Goal: Information Seeking & Learning: Learn about a topic

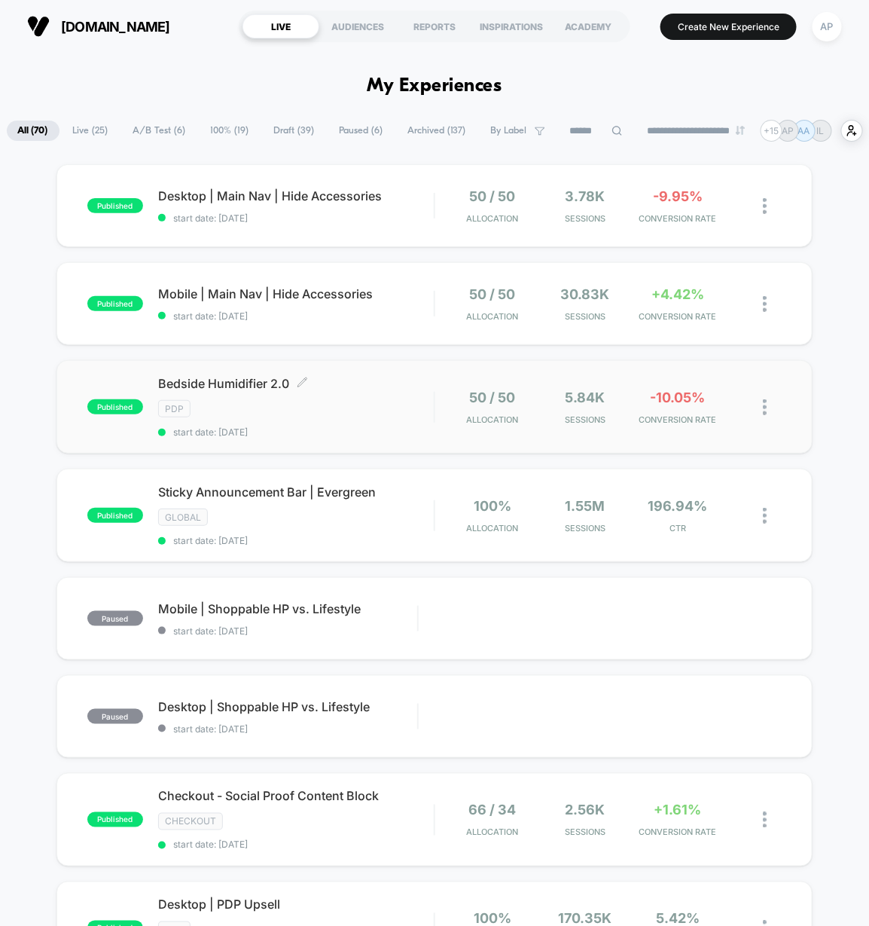
click at [396, 433] on div "Bedside Humidifier 2.0 Click to edit experience details Click to edit experienc…" at bounding box center [296, 407] width 276 height 62
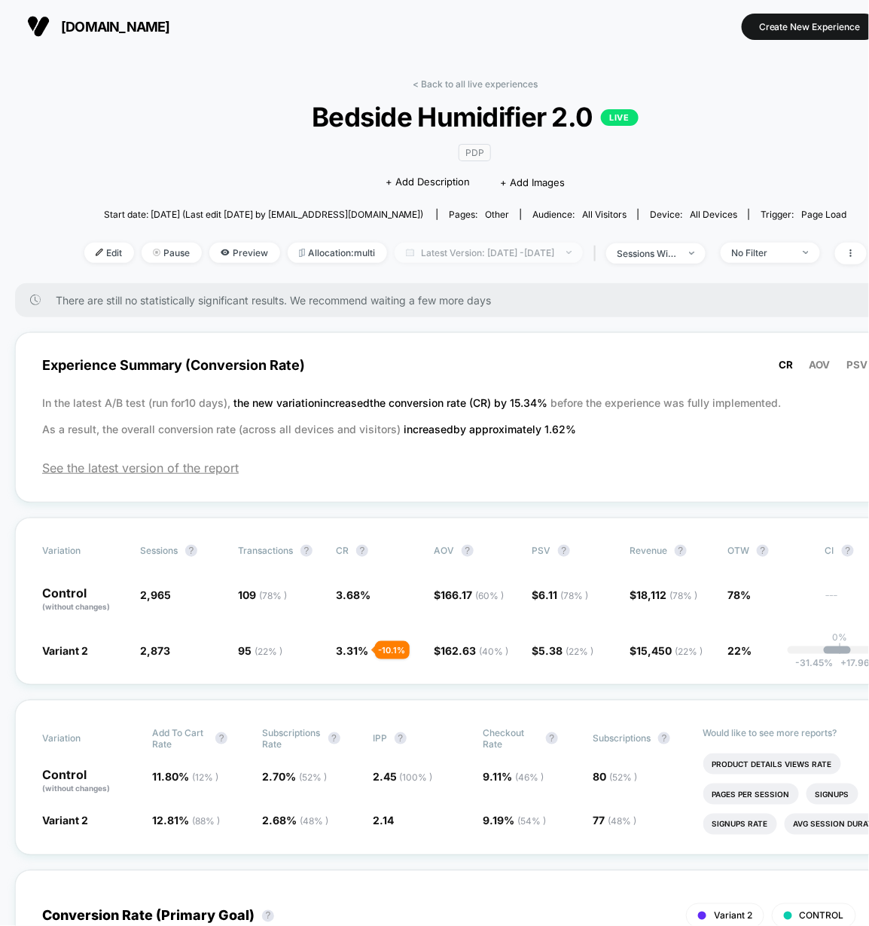
click at [419, 252] on span "Latest Version: [DATE] - [DATE]" at bounding box center [489, 253] width 188 height 20
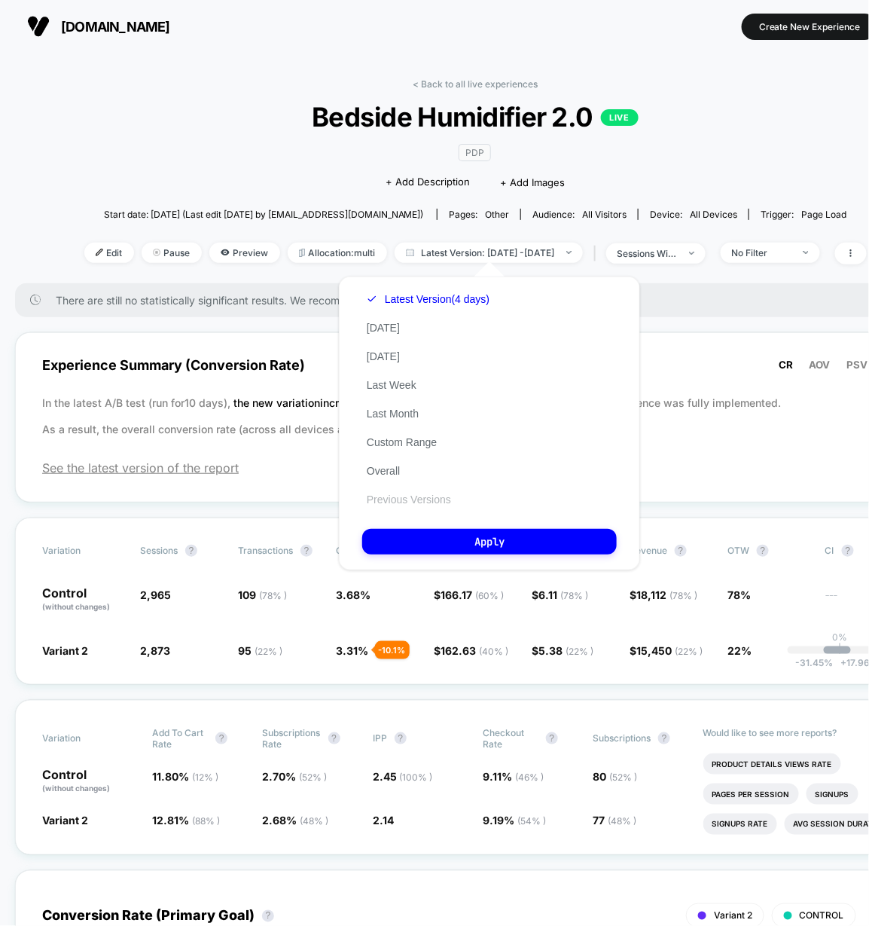
click at [411, 505] on button "Previous Versions" at bounding box center [408, 500] width 93 height 14
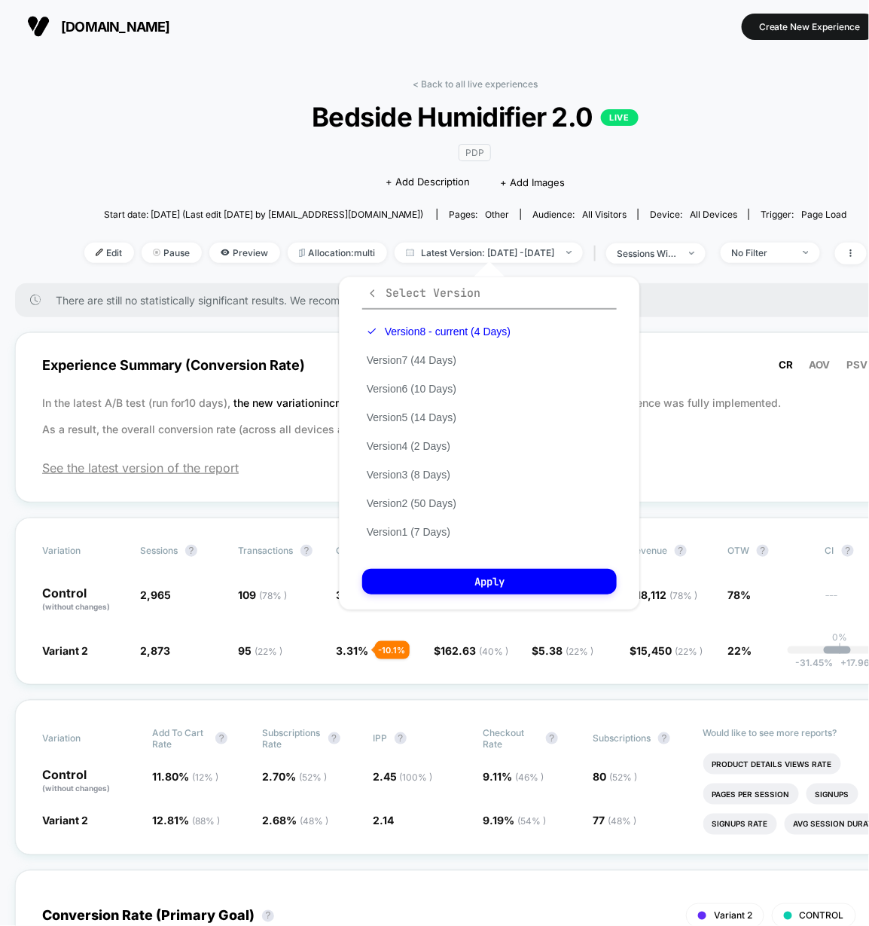
click at [370, 293] on icon "button" at bounding box center [372, 293] width 11 height 11
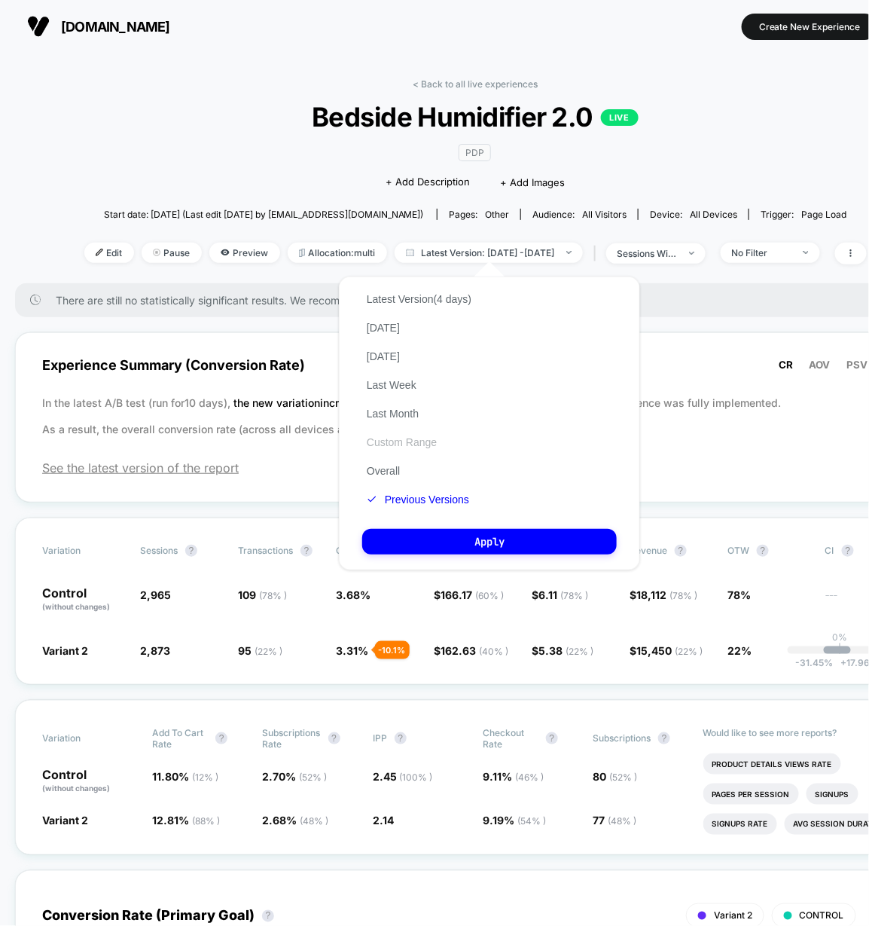
click at [410, 439] on button "Custom Range" at bounding box center [401, 442] width 79 height 14
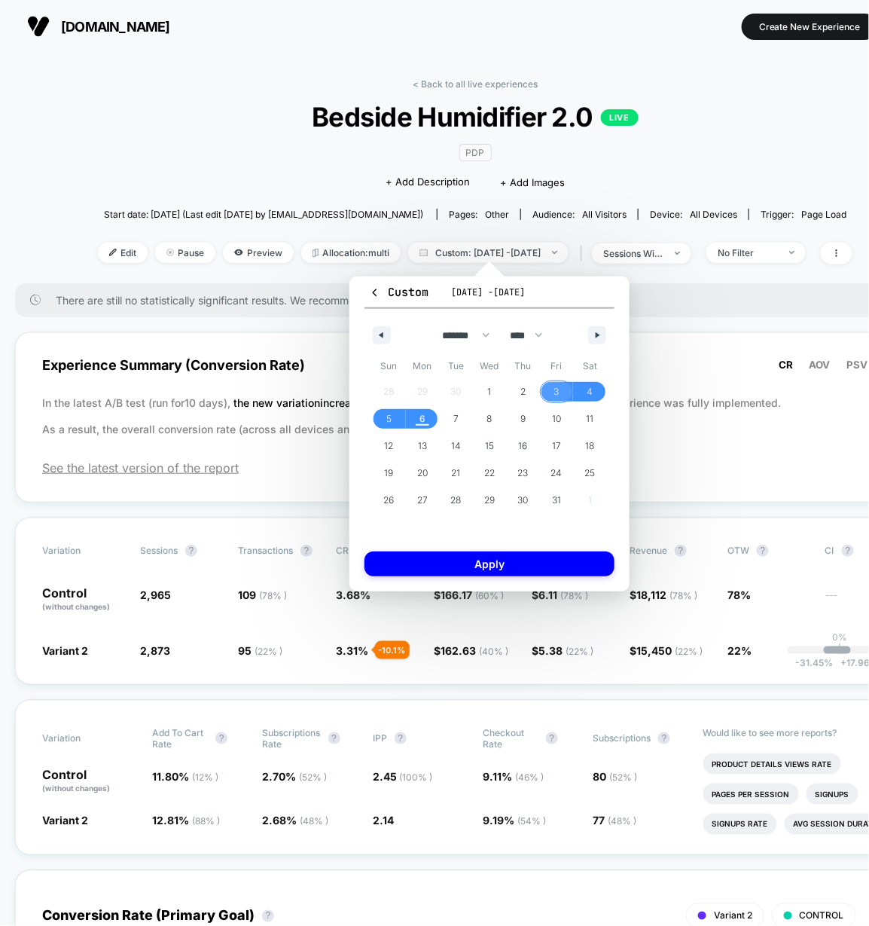
click at [557, 389] on span "3" at bounding box center [556, 391] width 5 height 27
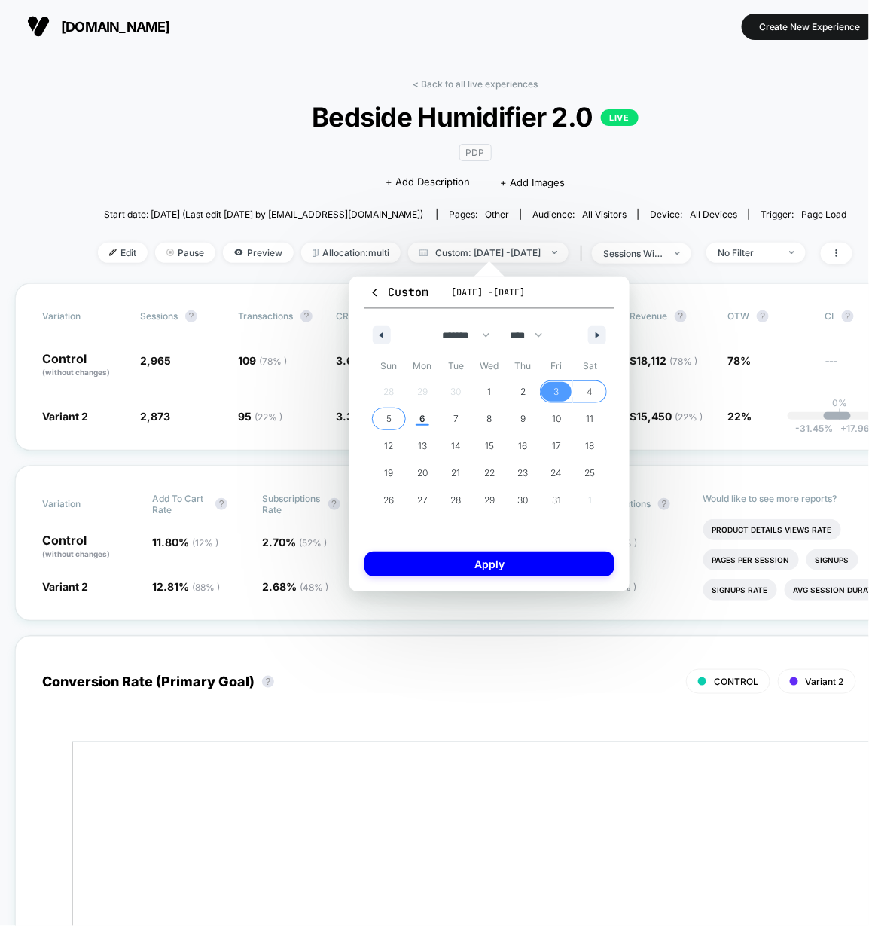
click at [386, 424] on span "5" at bounding box center [389, 419] width 34 height 20
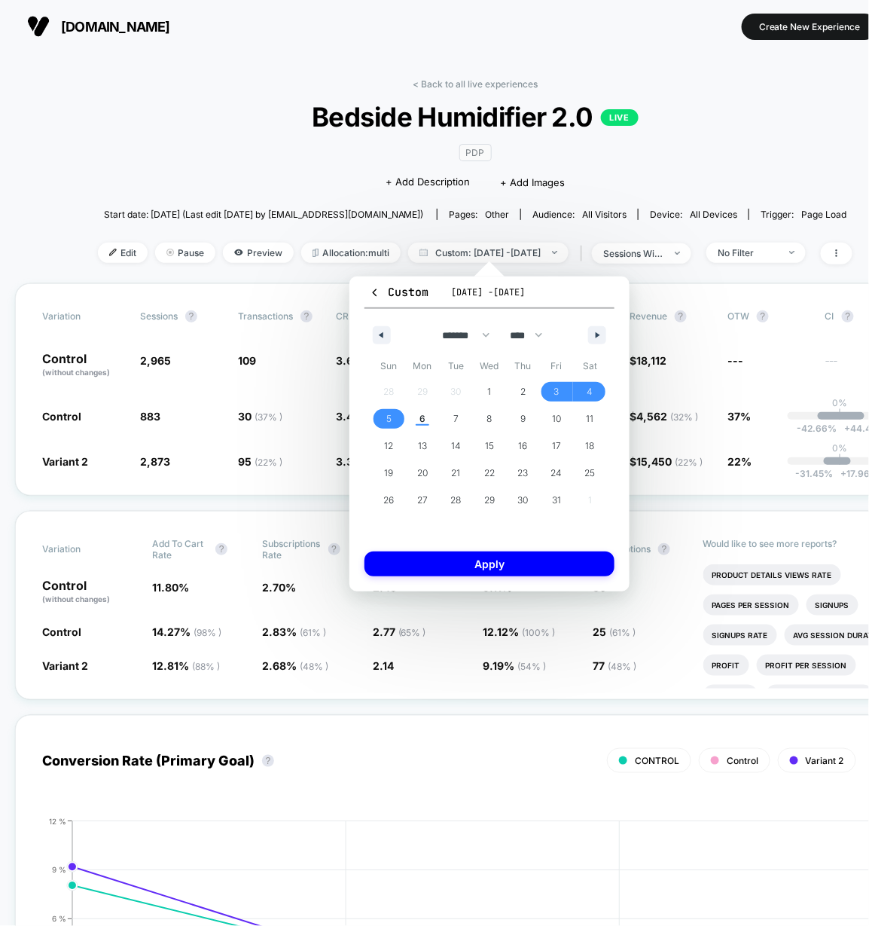
click at [407, 545] on div "Custom [DATE] - [DATE] ******* ******** ***** ***** *** **** **** ****** ******…" at bounding box center [490, 433] width 280 height 315
click at [409, 564] on button "Apply" at bounding box center [490, 563] width 250 height 25
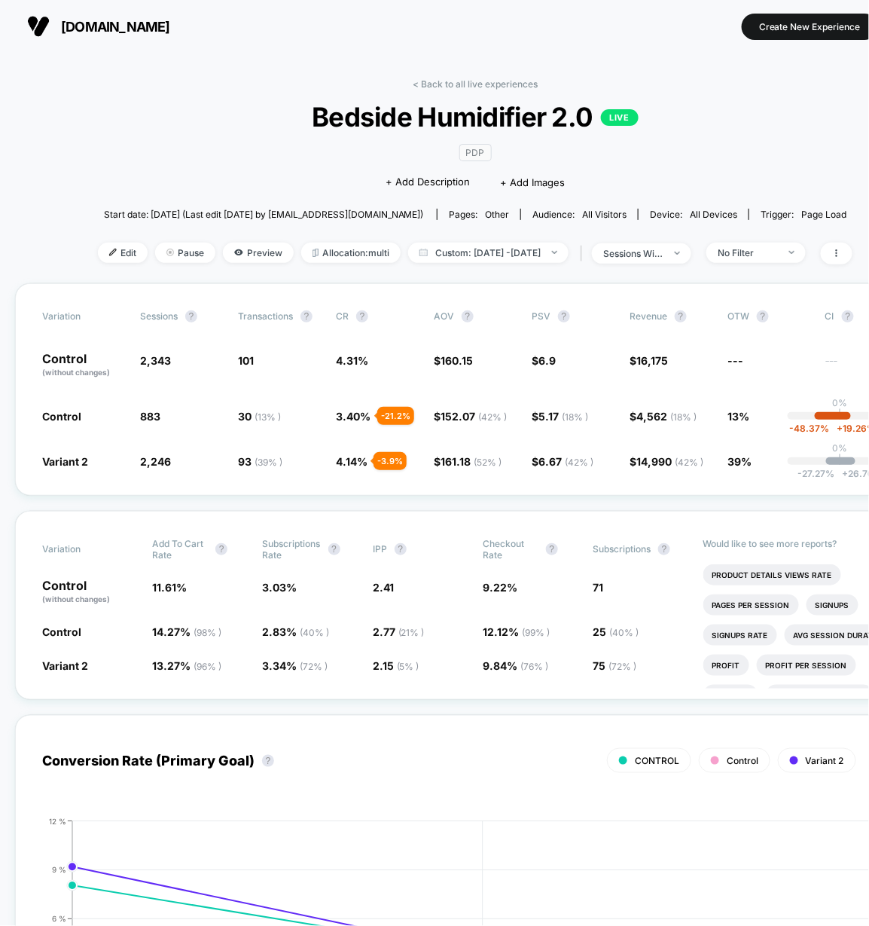
click at [479, 87] on link "< Back to all live experiences" at bounding box center [475, 83] width 125 height 11
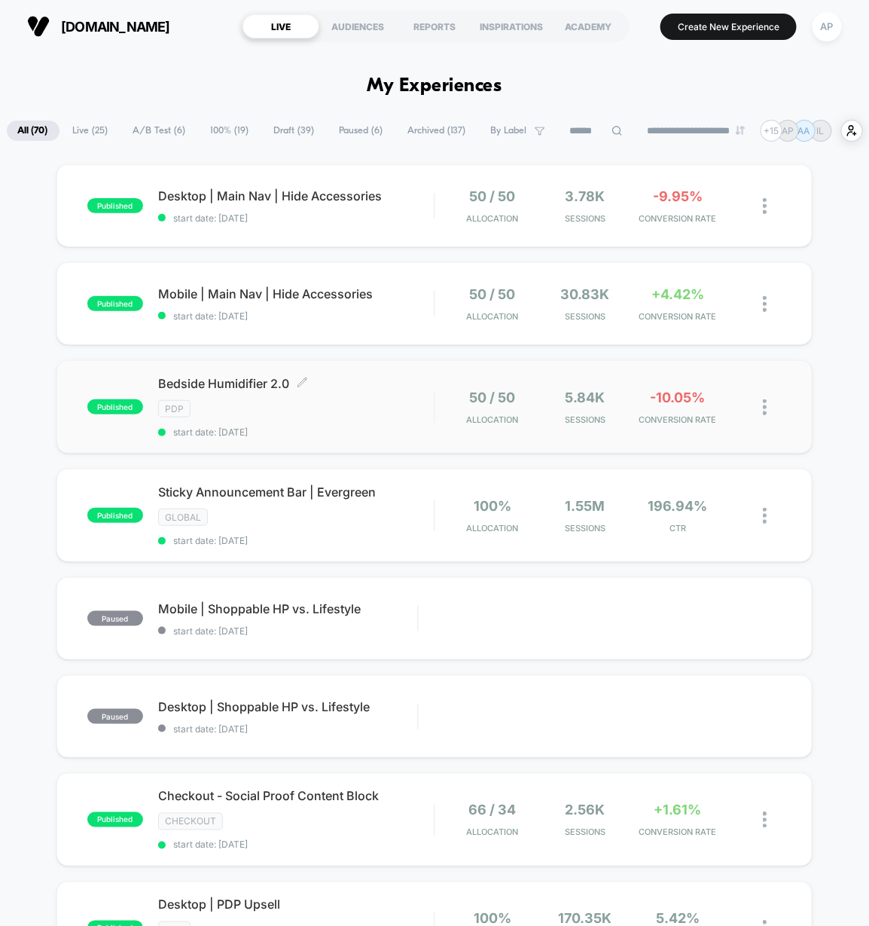
click at [341, 415] on div "PDP" at bounding box center [296, 408] width 276 height 17
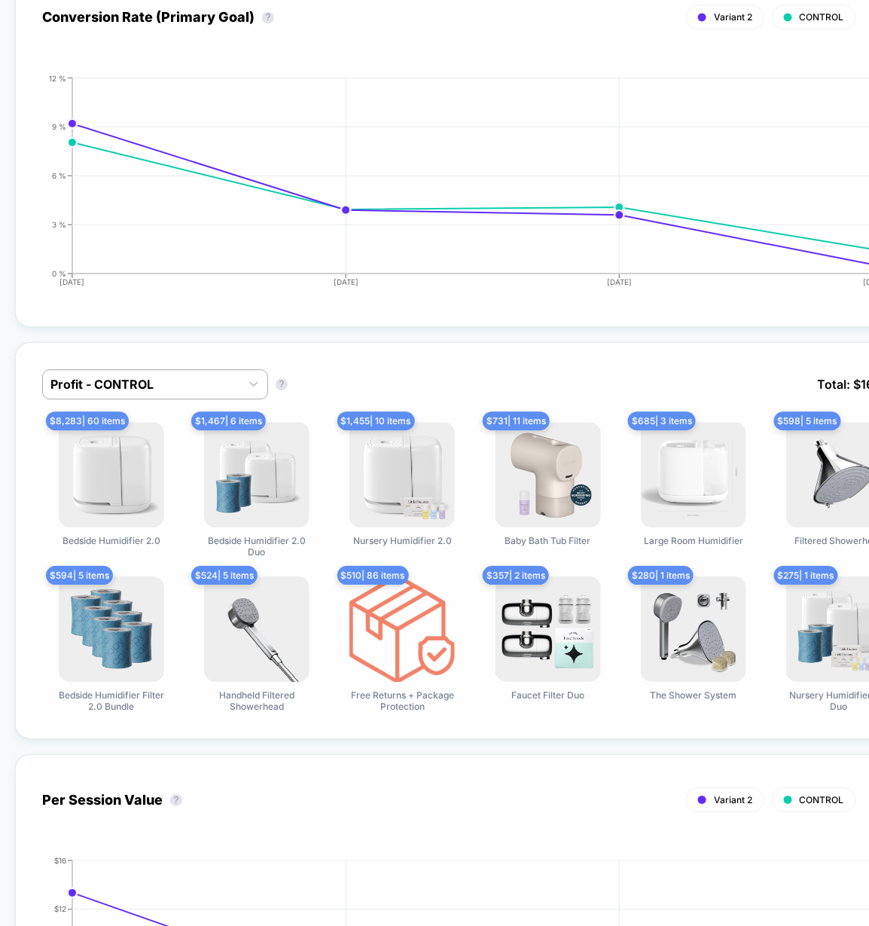
scroll to position [904, 0]
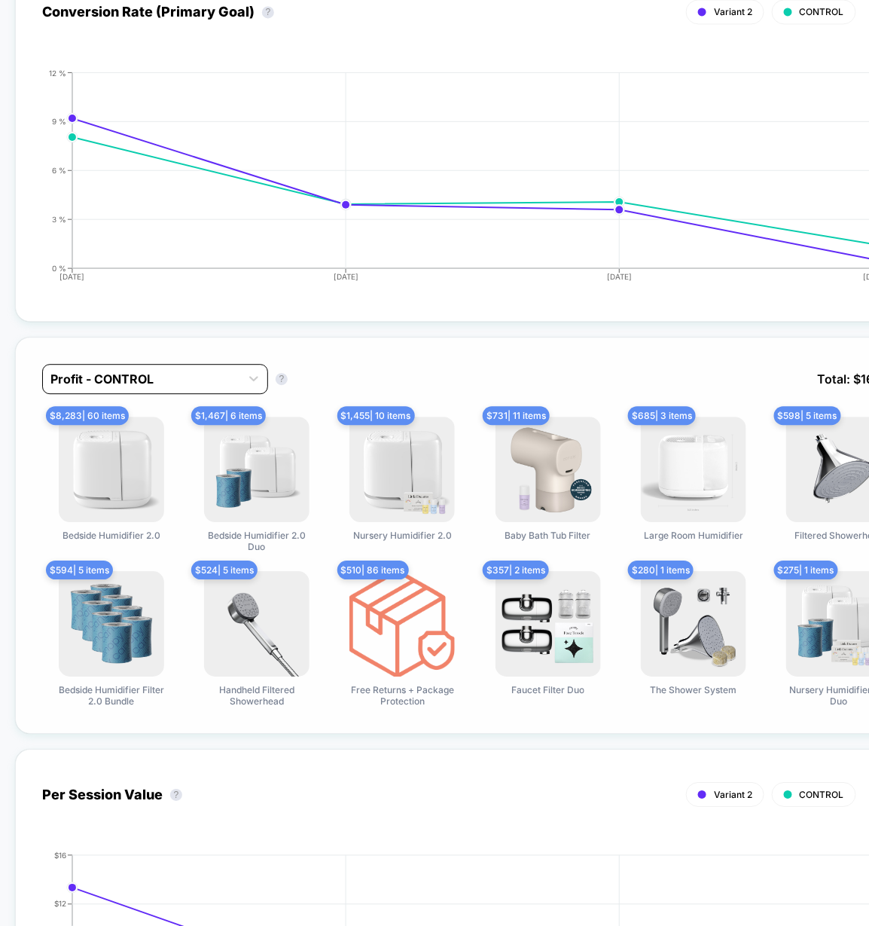
click at [134, 378] on div at bounding box center [141, 379] width 182 height 18
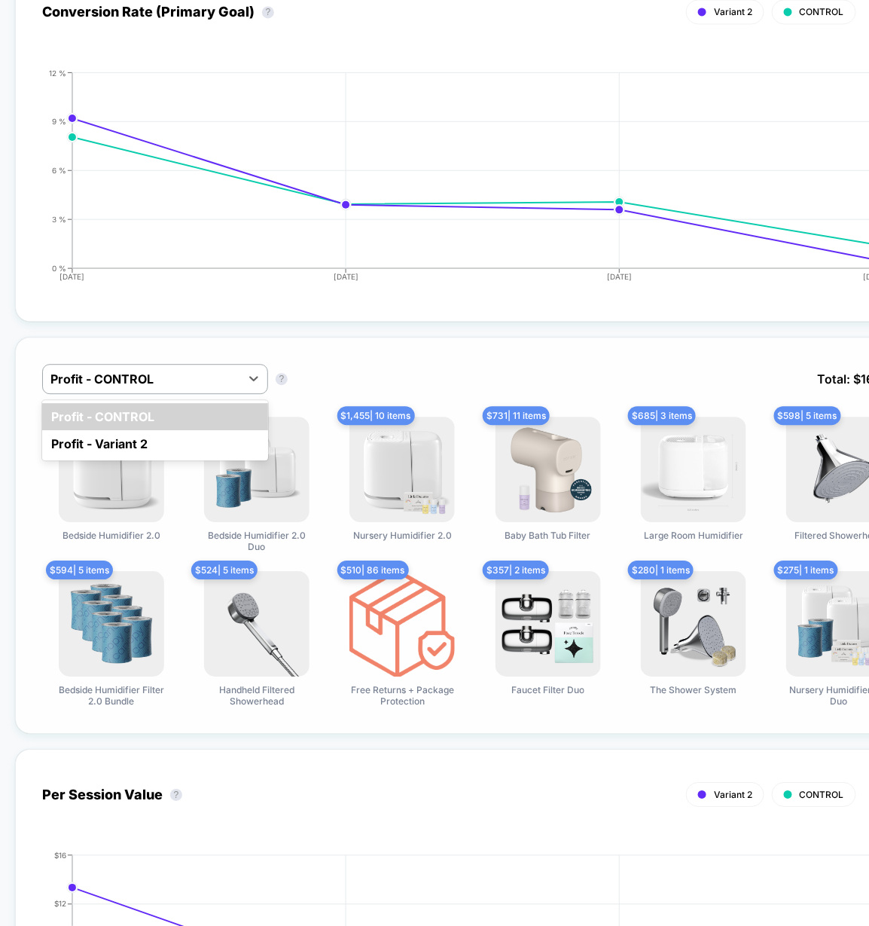
click at [324, 350] on div "option Profit - CONTROL focused, 1 of 2. 2 results available. Use Up and Down t…" at bounding box center [475, 535] width 921 height 397
click at [131, 380] on div at bounding box center [141, 379] width 182 height 18
click at [102, 444] on div "Profit - Variant 2" at bounding box center [155, 443] width 226 height 27
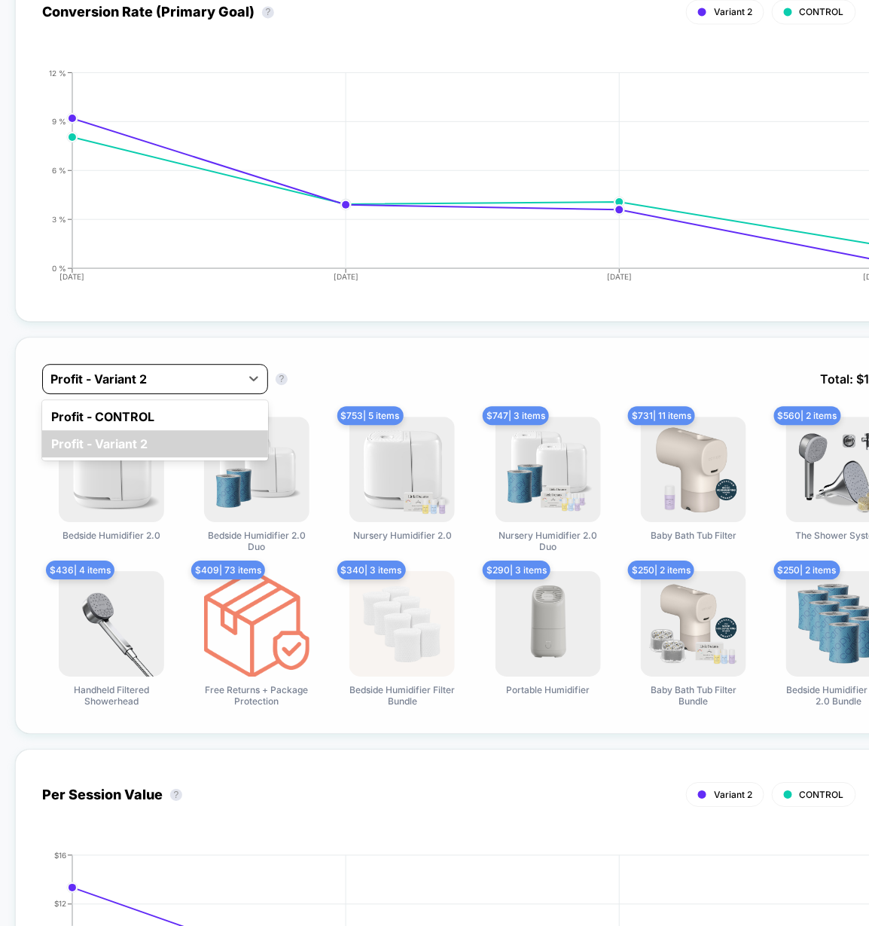
click at [196, 383] on div at bounding box center [141, 379] width 182 height 18
click at [183, 430] on div "Profit - Variant 2" at bounding box center [155, 443] width 226 height 27
drag, startPoint x: 182, startPoint y: 385, endPoint x: 183, endPoint y: 404, distance: 18.9
click at [182, 385] on div "Profit - Variant 2" at bounding box center [141, 379] width 197 height 24
click at [183, 406] on div "Profit - CONTROL" at bounding box center [155, 416] width 226 height 27
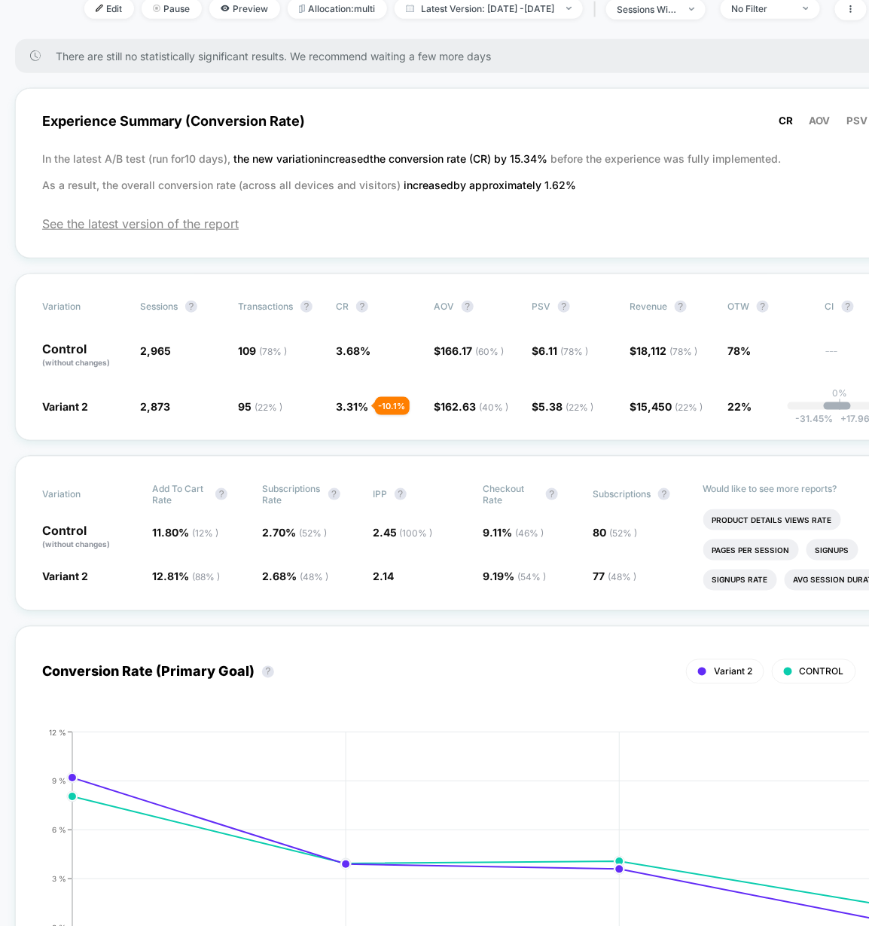
scroll to position [0, 0]
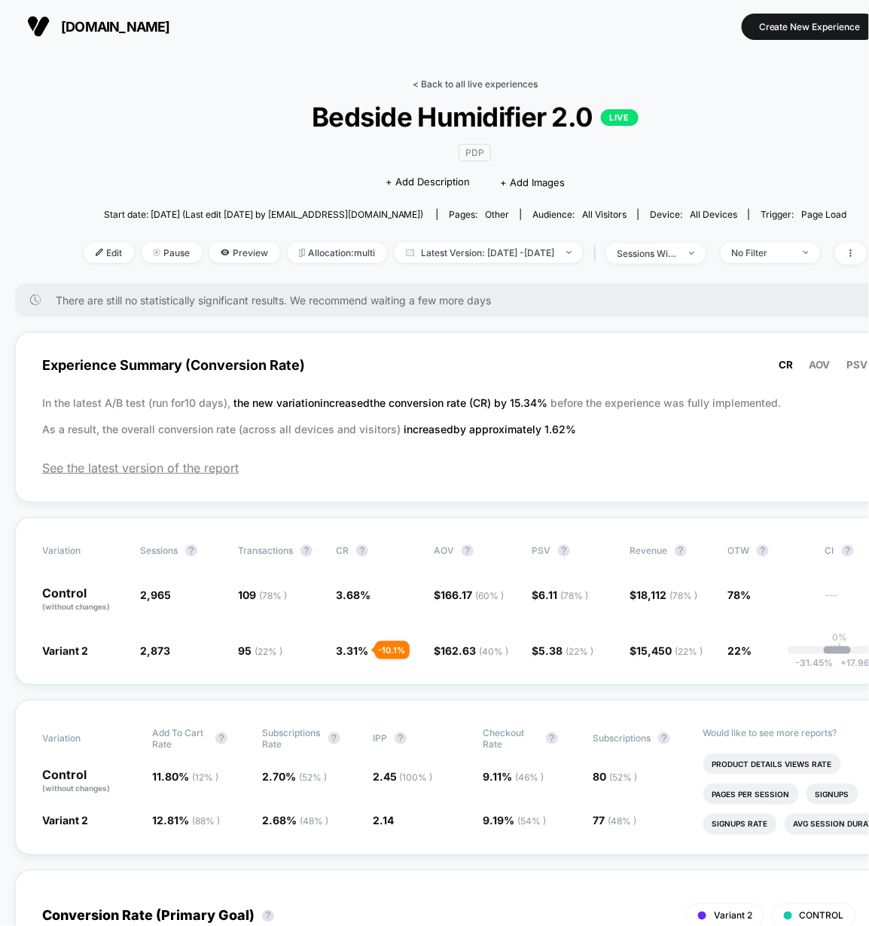
click at [441, 82] on link "< Back to all live experiences" at bounding box center [475, 83] width 125 height 11
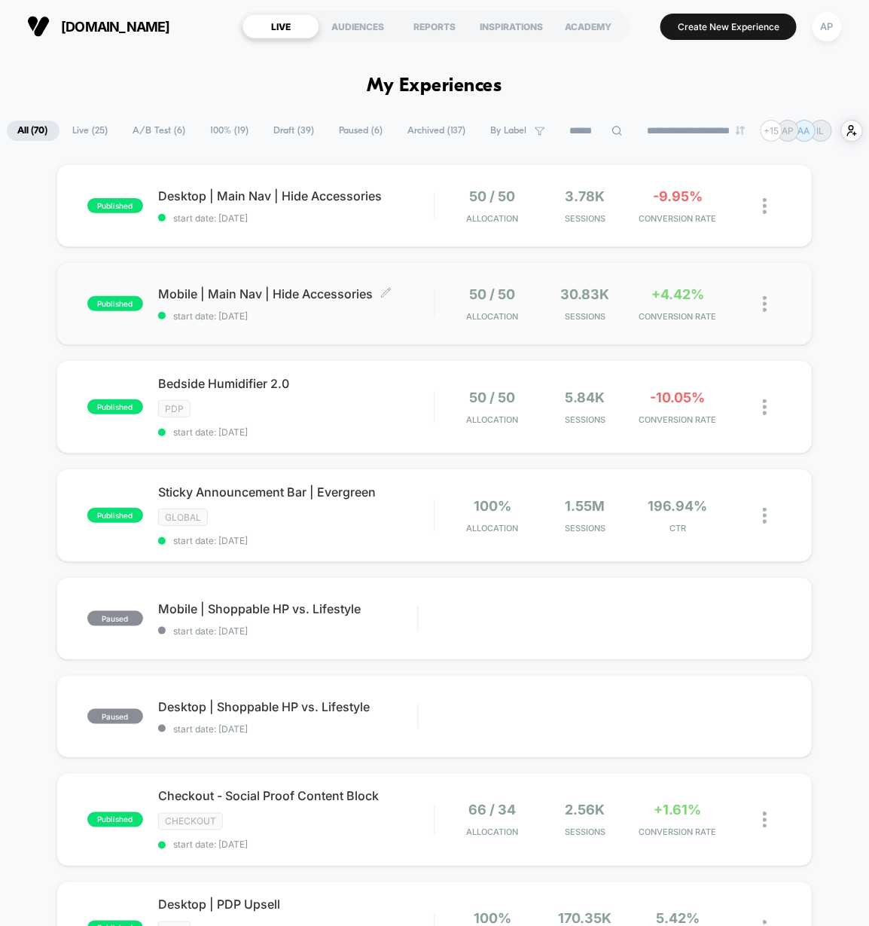
click at [423, 322] on span "start date: [DATE]" at bounding box center [296, 315] width 276 height 11
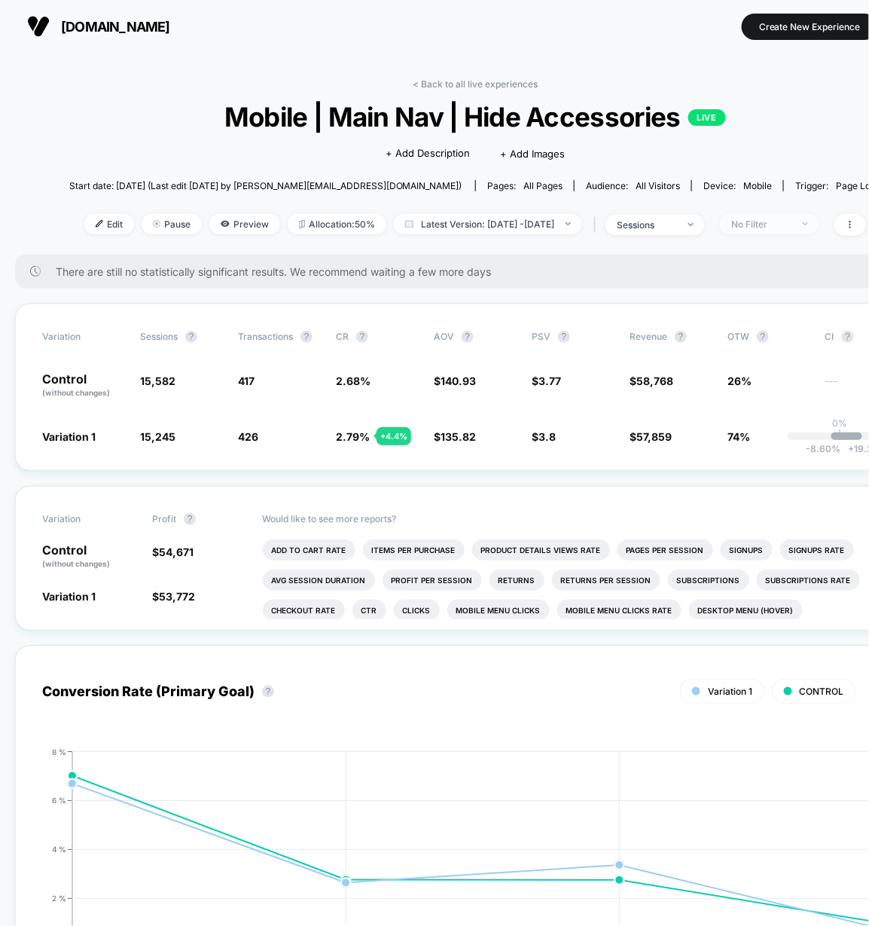
click at [758, 225] on div "No Filter" at bounding box center [761, 223] width 60 height 11
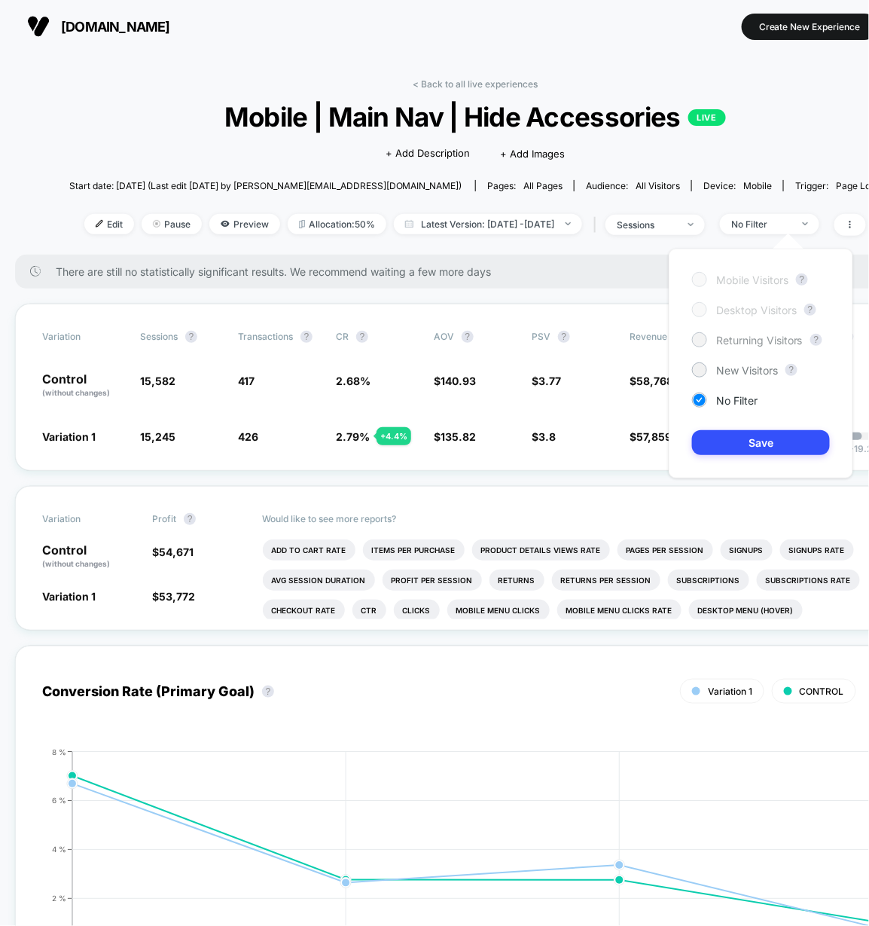
click at [719, 341] on span "Returning Visitors" at bounding box center [759, 340] width 87 height 13
click at [738, 444] on button "Save" at bounding box center [761, 442] width 138 height 25
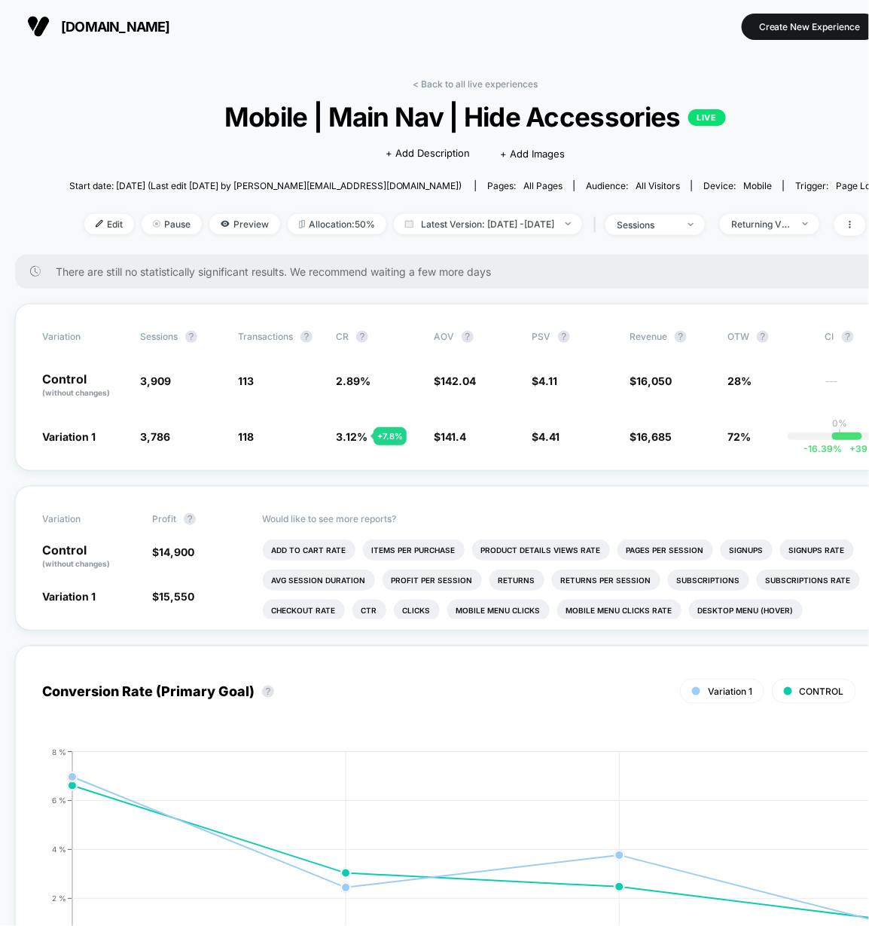
drag, startPoint x: 494, startPoint y: 87, endPoint x: 434, endPoint y: 39, distance: 77.2
click at [493, 87] on link "< Back to all live experiences" at bounding box center [475, 83] width 125 height 11
